Goal: Task Accomplishment & Management: Manage account settings

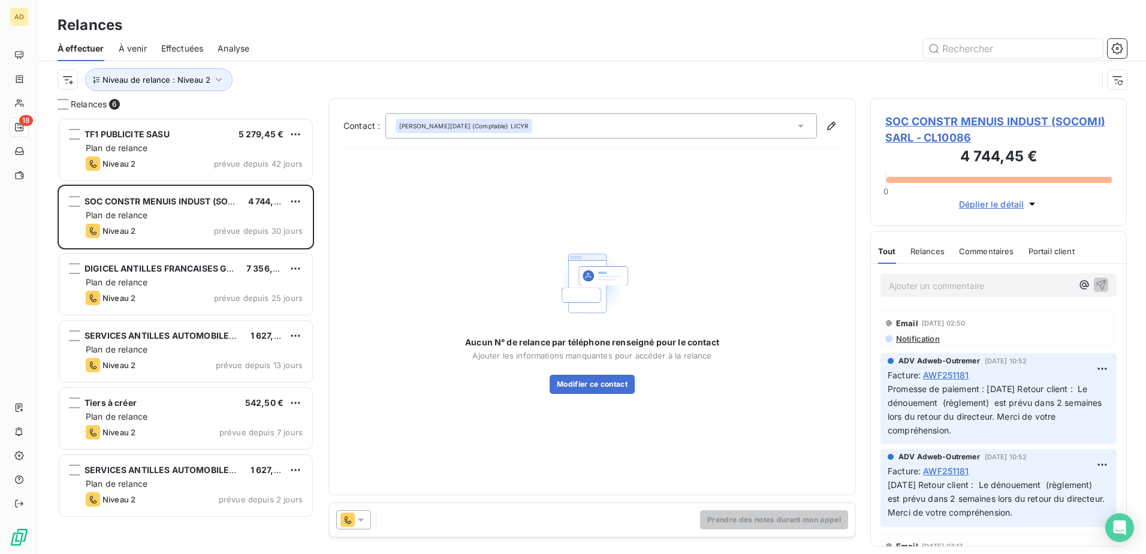
scroll to position [427, 248]
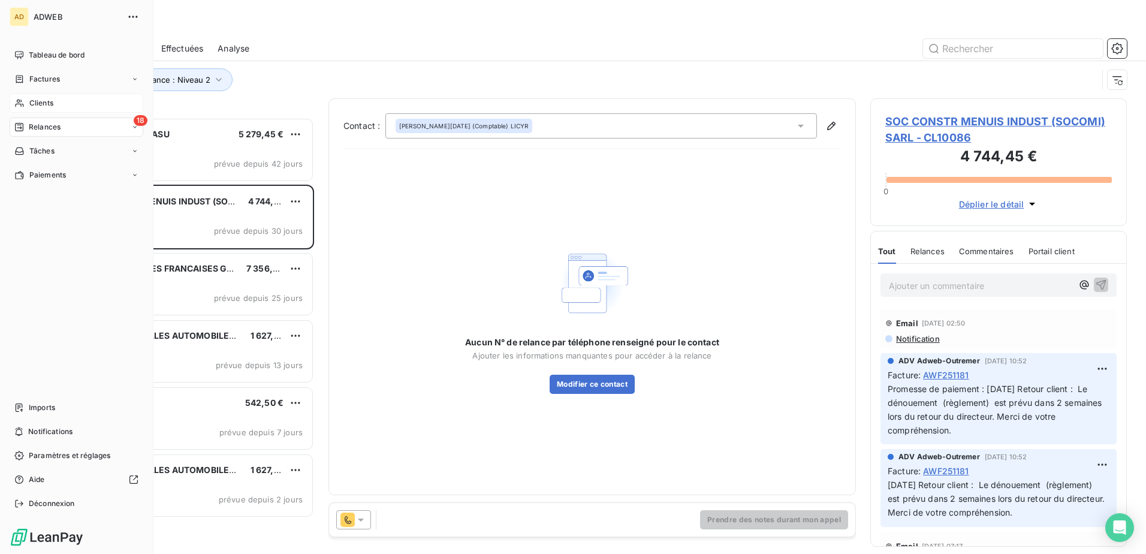
click at [40, 101] on span "Clients" at bounding box center [41, 103] width 24 height 11
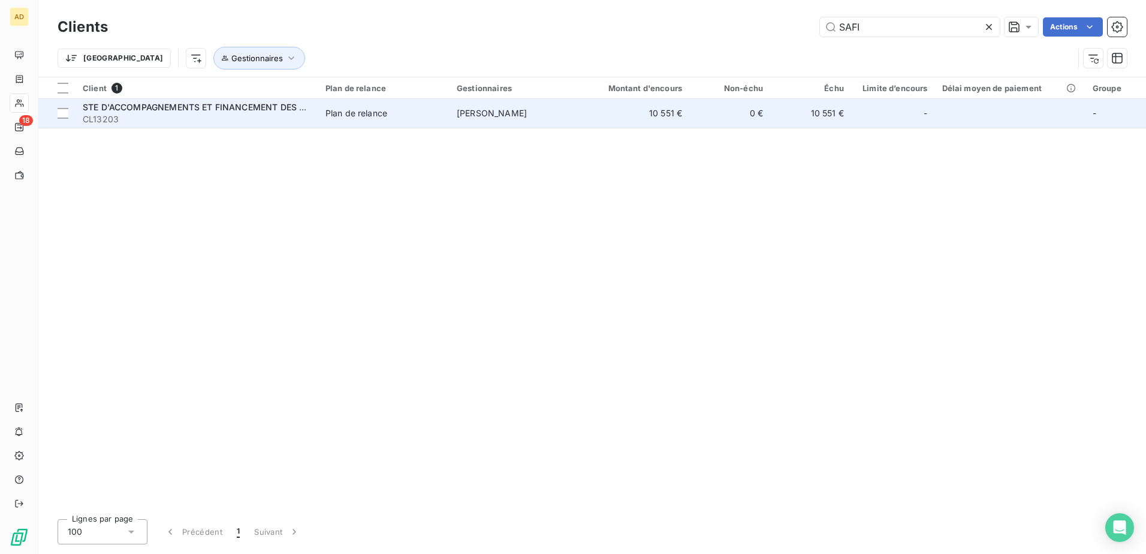
click at [242, 113] on span "CL13203" at bounding box center [197, 119] width 228 height 12
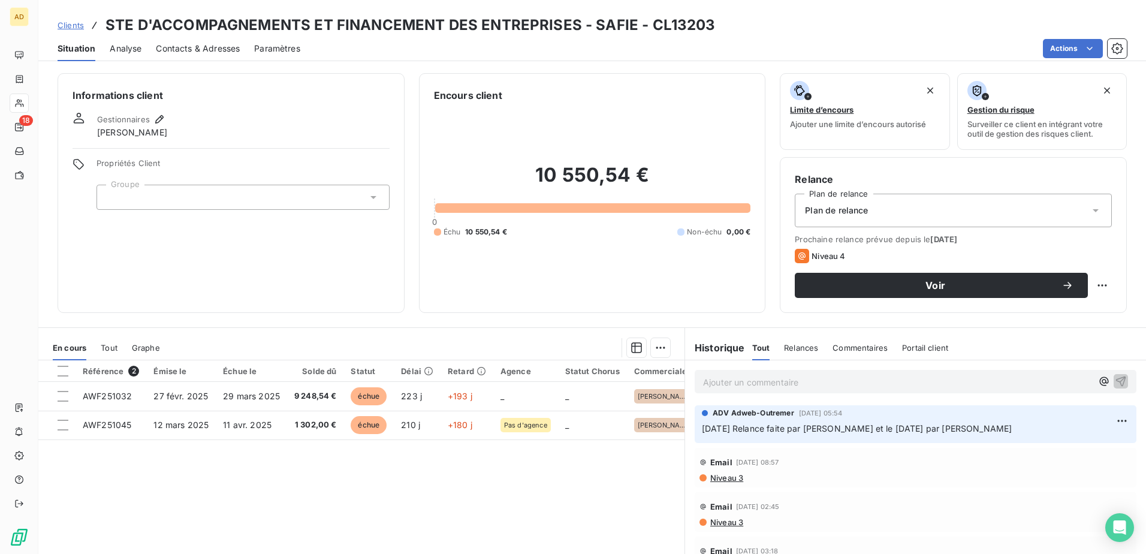
click at [225, 50] on span "Contacts & Adresses" at bounding box center [198, 49] width 84 height 12
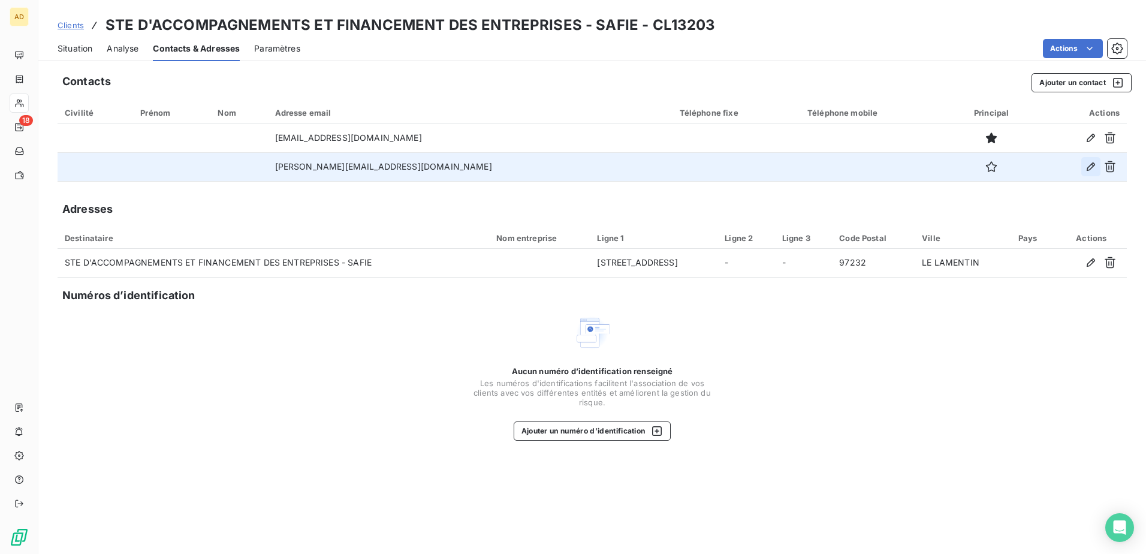
click at [1091, 166] on icon "button" at bounding box center [1091, 167] width 12 height 12
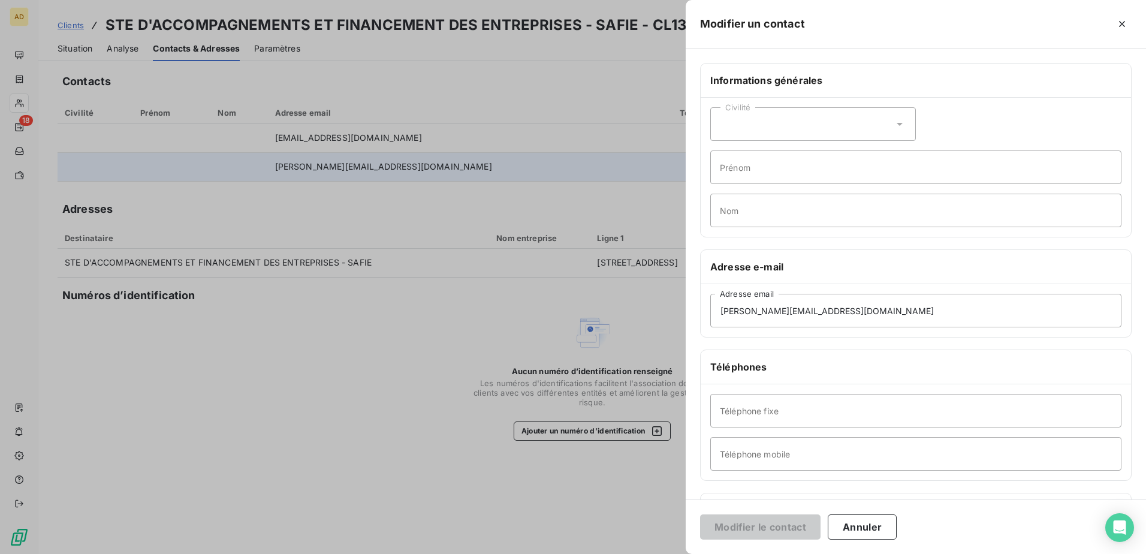
click at [749, 111] on div "Civilité" at bounding box center [813, 124] width 206 height 34
click at [745, 179] on span "Monsieur" at bounding box center [752, 175] width 36 height 11
click at [738, 174] on input "Prénom" at bounding box center [915, 167] width 411 height 34
type input "[PERSON_NAME]"
click at [731, 201] on input "Nom" at bounding box center [915, 211] width 411 height 34
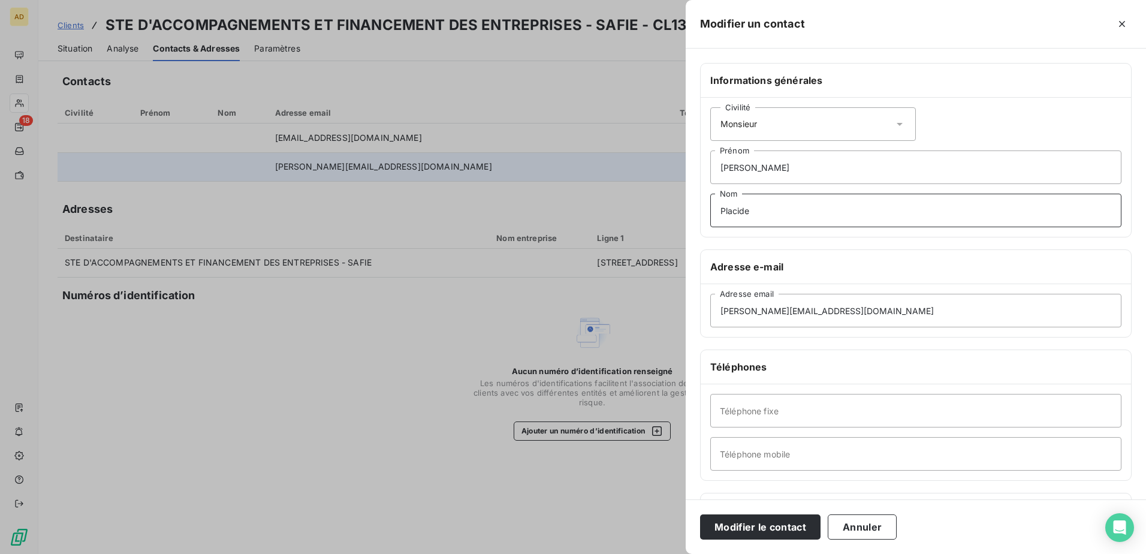
type input "Placide"
click at [736, 448] on input "Téléphone mobile" at bounding box center [915, 454] width 411 height 34
click at [768, 457] on input "[PHONE_NUMBER]" at bounding box center [915, 454] width 411 height 34
type input "[PHONE_NUMBER]"
click at [786, 525] on button "Modifier le contact" at bounding box center [760, 526] width 120 height 25
